Goal: Task Accomplishment & Management: Manage account settings

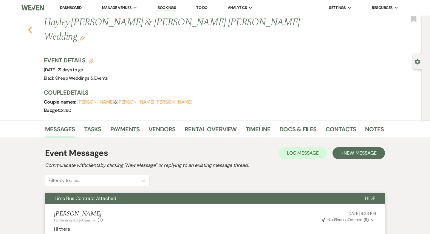
click at [32, 26] on icon "Previous" at bounding box center [30, 29] width 4 height 7
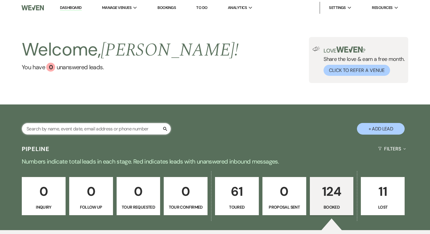
click at [63, 126] on input "text" at bounding box center [96, 129] width 149 height 12
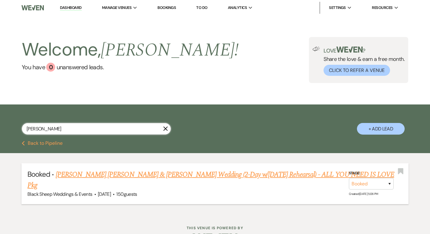
type input "[PERSON_NAME]"
click at [98, 175] on link "[PERSON_NAME] [PERSON_NAME] & [PERSON_NAME] Wedding (2-Day w/[DATE] Rehearsal) …" at bounding box center [210, 179] width 366 height 21
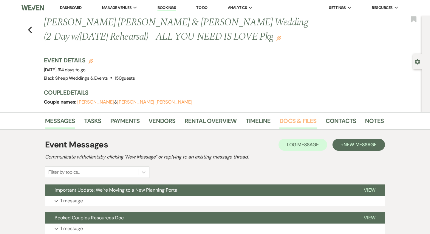
click at [284, 119] on link "Docs & Files" at bounding box center [297, 122] width 37 height 13
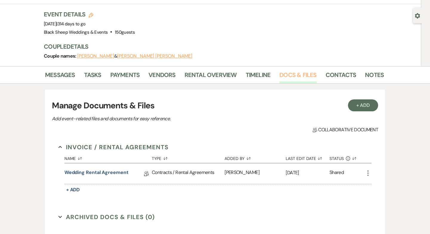
scroll to position [45, 0]
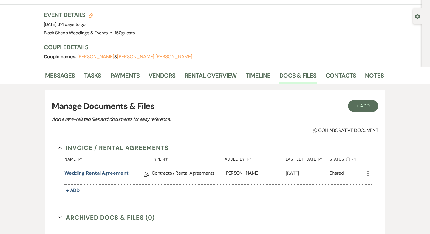
click at [107, 173] on link "Wedding Rental Agreement" at bounding box center [96, 173] width 64 height 9
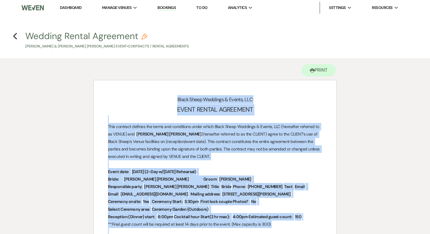
drag, startPoint x: 254, startPoint y: 149, endPoint x: 110, endPoint y: 94, distance: 154.1
copy div "Lorem Ipsum Dolorsit & Ametco, ADI ELITS DOEIUS TEMPORINC Utla etdolore magnaal…"
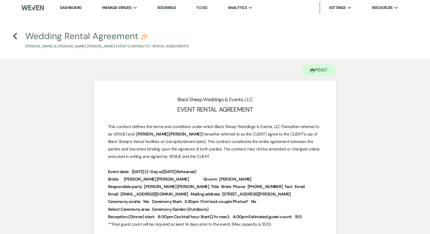
click at [17, 36] on h4 "Previous Wedding Rental Agreement Pencil [PERSON_NAME] & [PERSON_NAME] [PERSON_…" at bounding box center [214, 39] width 429 height 19
click at [15, 36] on icon "Previous" at bounding box center [15, 35] width 4 height 7
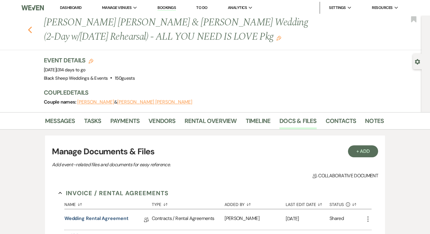
click at [30, 26] on icon "Previous" at bounding box center [30, 29] width 4 height 7
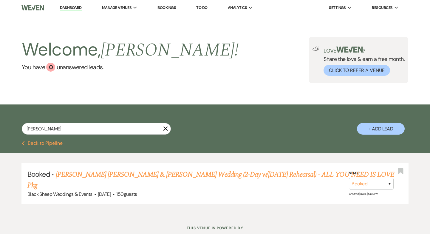
click at [66, 7] on link "Dashboard" at bounding box center [70, 8] width 21 height 6
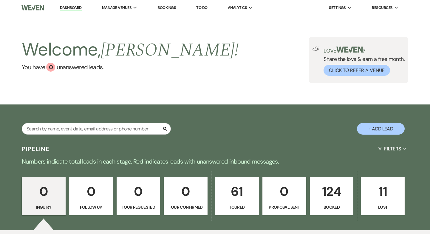
click at [320, 204] on p "Booked" at bounding box center [331, 206] width 36 height 7
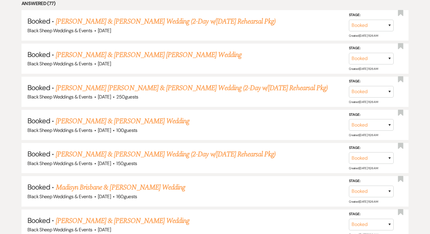
scroll to position [296, 0]
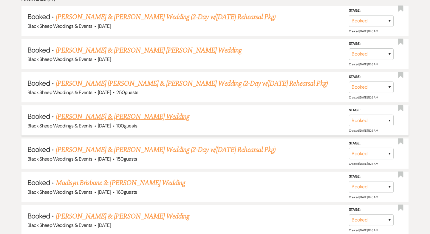
click at [140, 116] on link "[PERSON_NAME] & [PERSON_NAME] Wedding" at bounding box center [122, 116] width 133 height 11
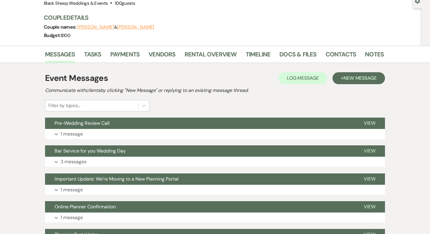
scroll to position [64, 0]
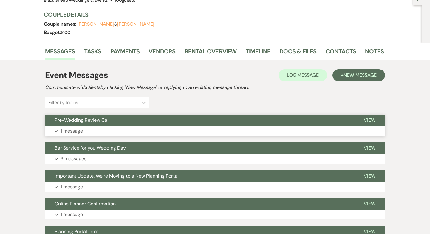
click at [75, 130] on p "1 message" at bounding box center [71, 131] width 22 height 8
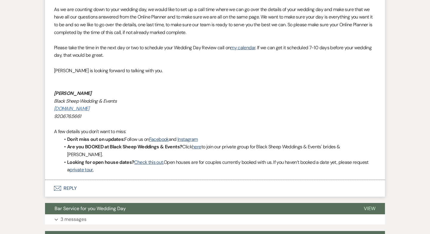
scroll to position [236, 0]
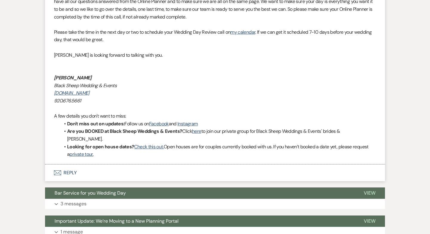
click at [66, 166] on button "Envelope Reply" at bounding box center [215, 172] width 340 height 17
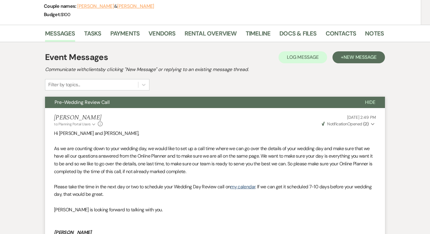
scroll to position [85, 0]
